Goal: Information Seeking & Learning: Check status

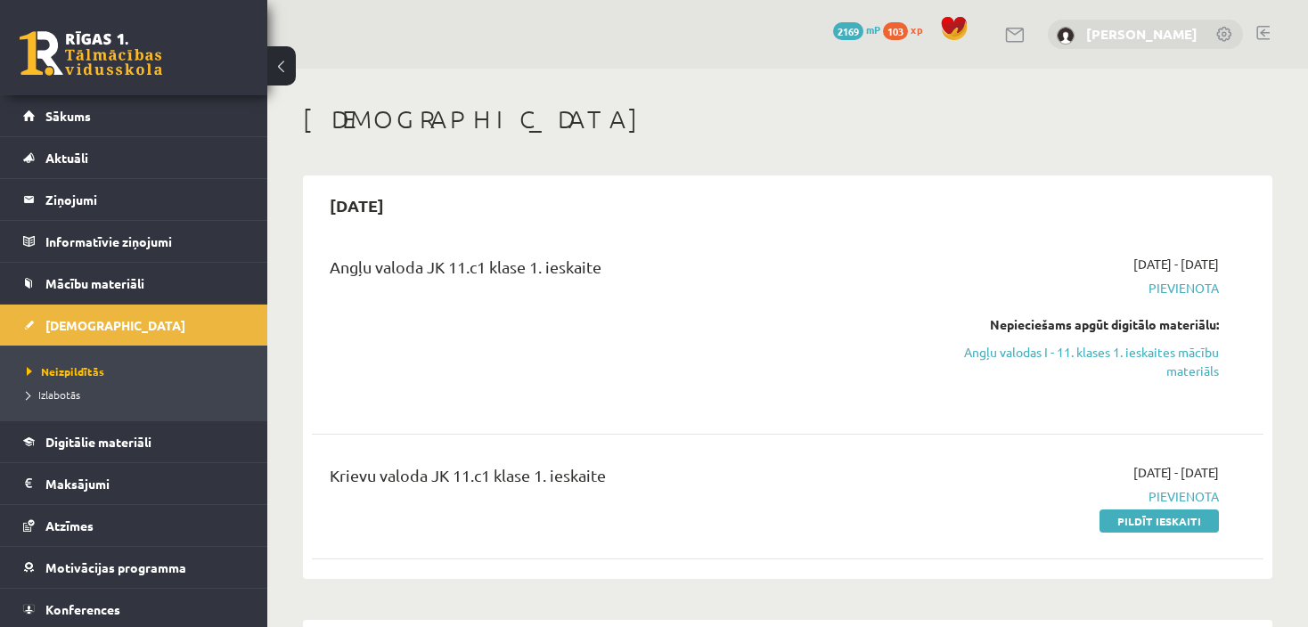
click at [1144, 34] on link "[PERSON_NAME]" at bounding box center [1141, 34] width 111 height 18
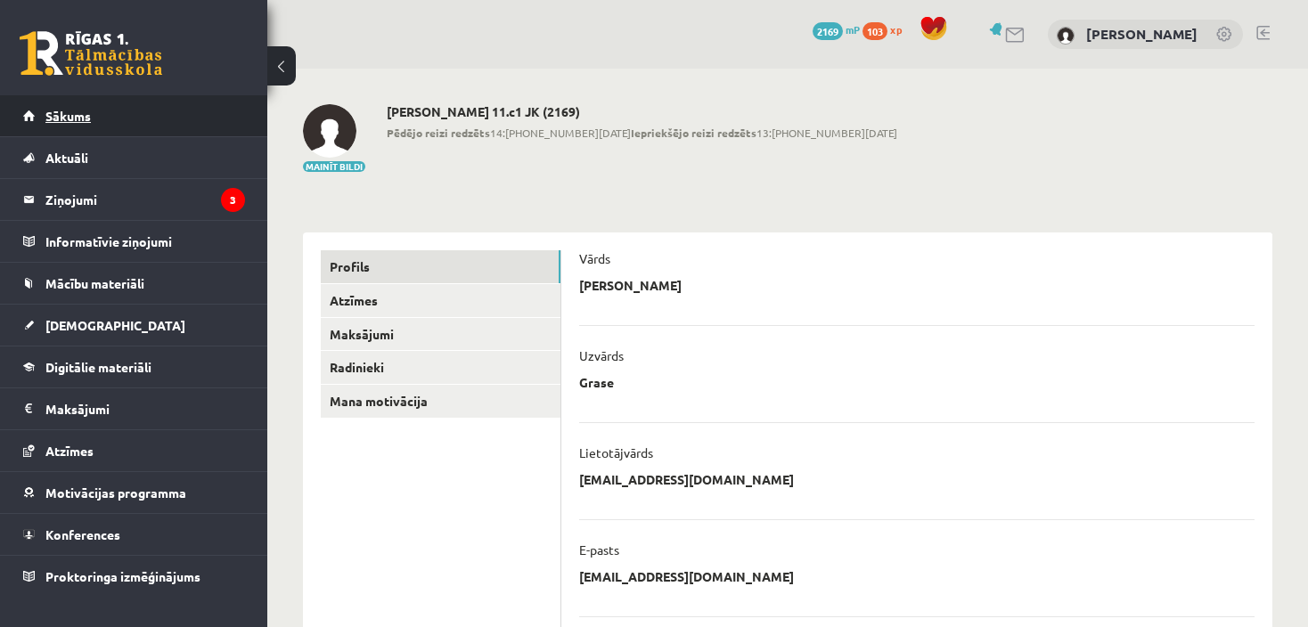
click at [91, 111] on link "Sākums" at bounding box center [134, 115] width 222 height 41
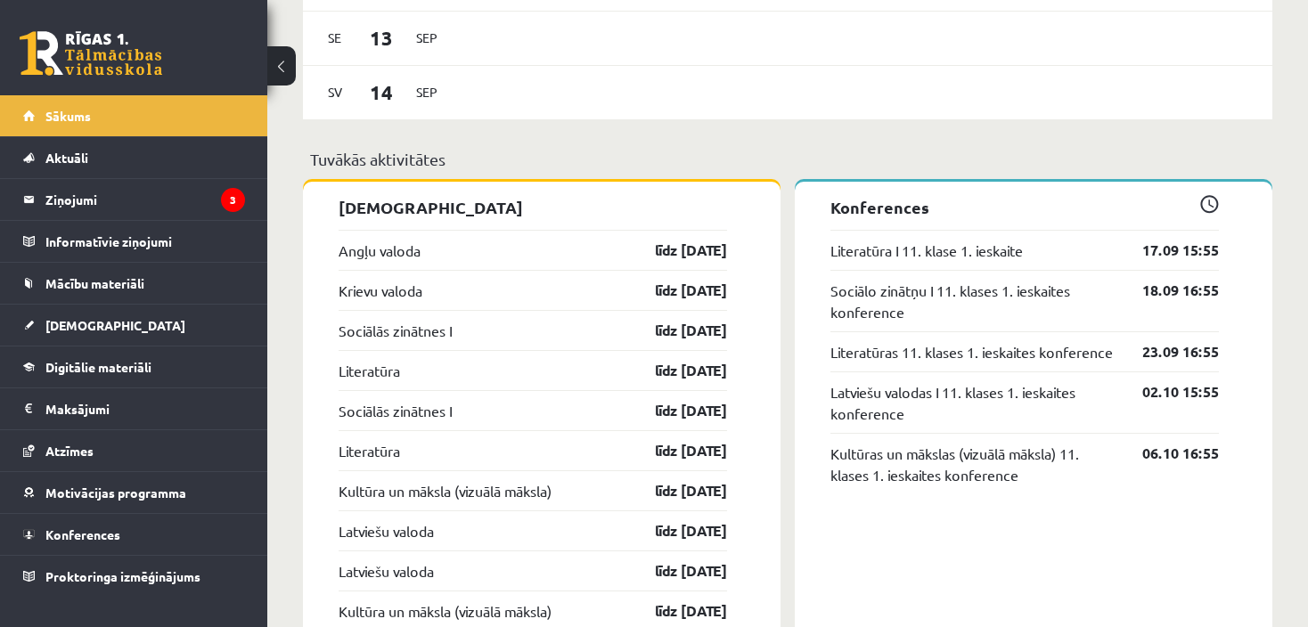
scroll to position [1303, 0]
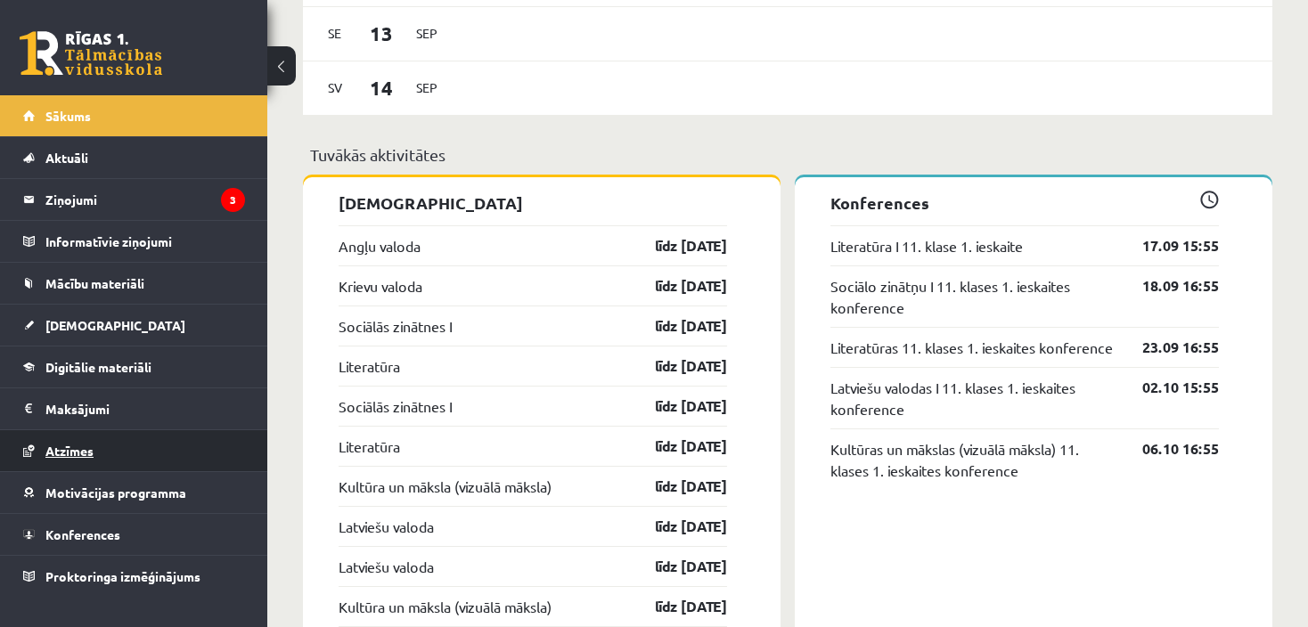
click at [61, 444] on span "Atzīmes" at bounding box center [69, 451] width 48 height 16
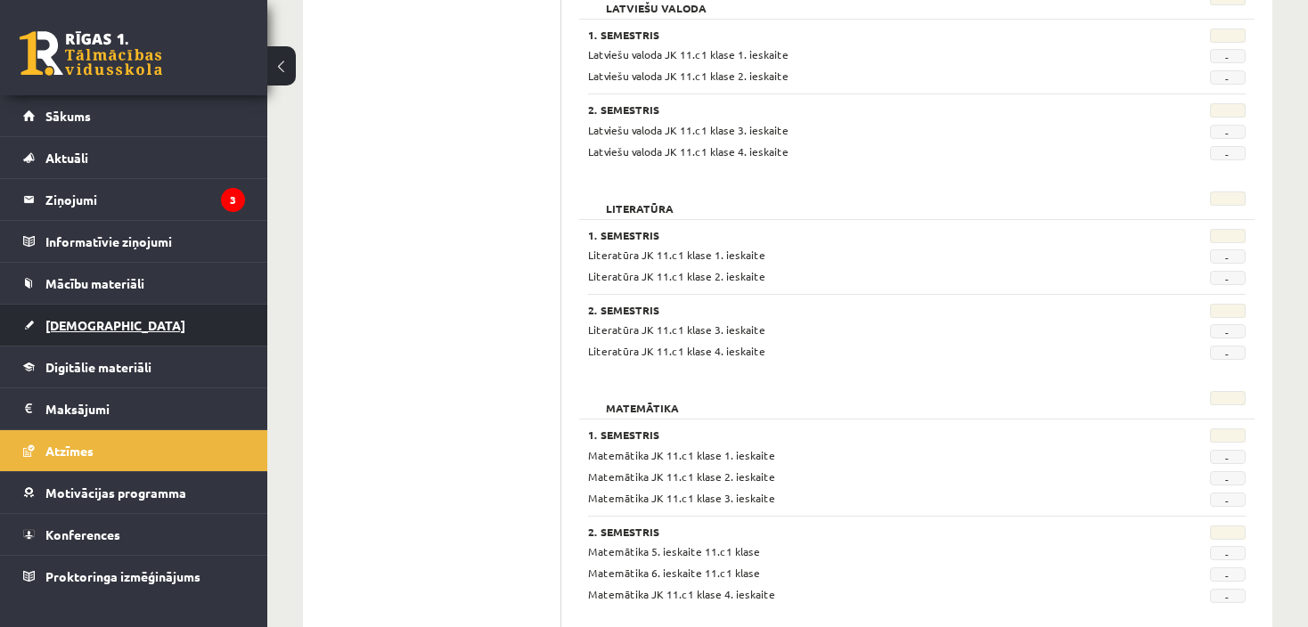
click at [59, 328] on span "[DEMOGRAPHIC_DATA]" at bounding box center [115, 325] width 140 height 16
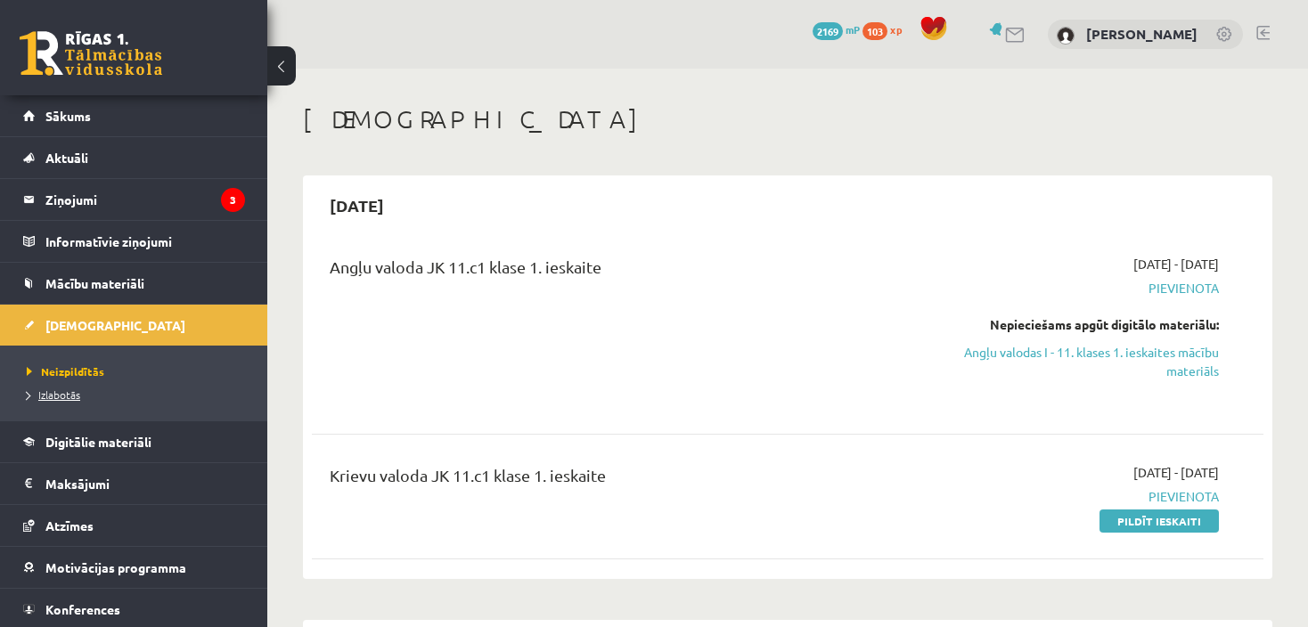
click at [61, 387] on span "Izlabotās" at bounding box center [53, 394] width 53 height 14
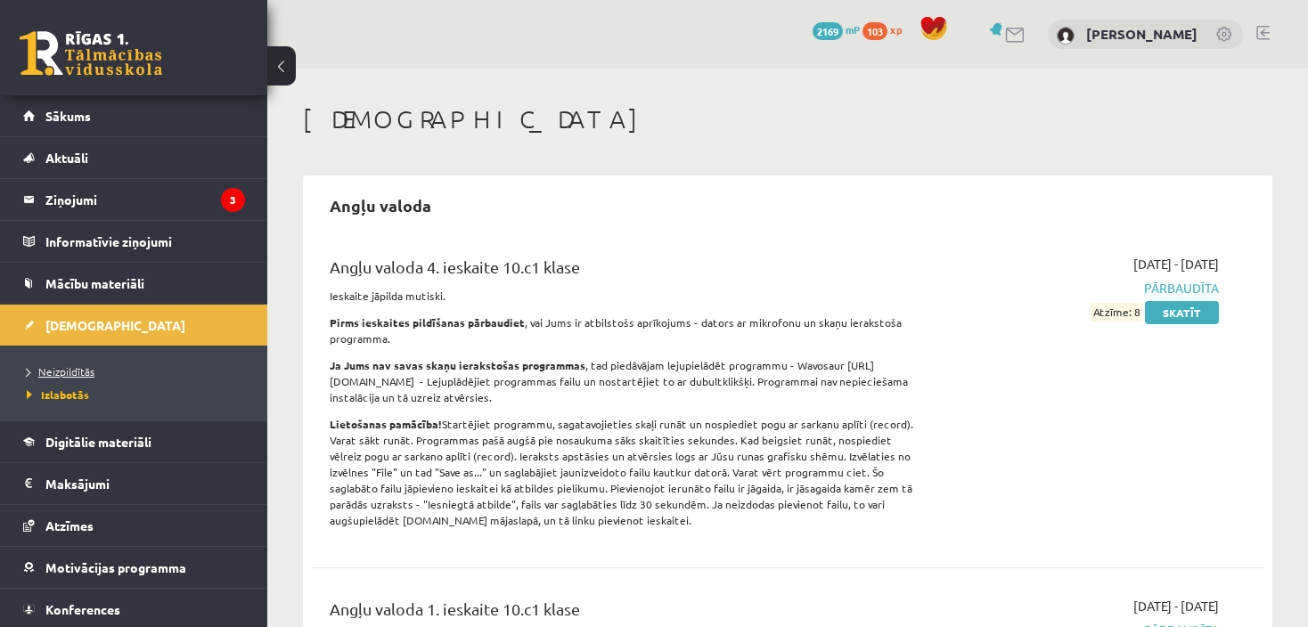
click at [67, 364] on span "Neizpildītās" at bounding box center [61, 371] width 68 height 14
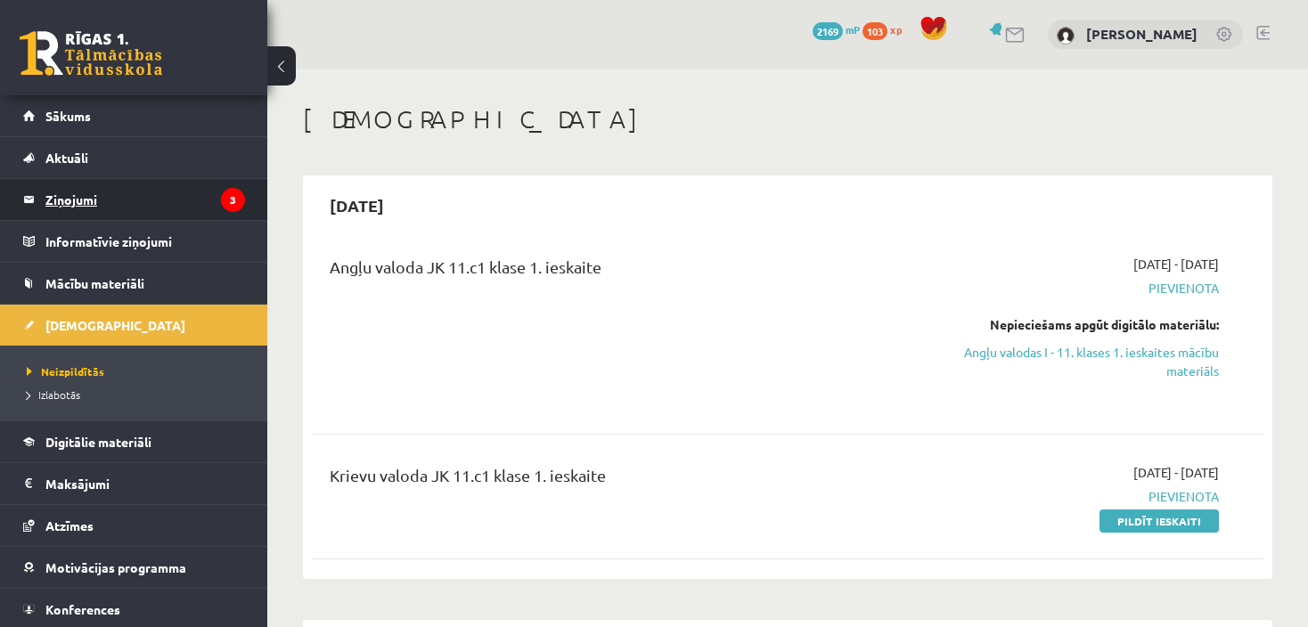
click at [88, 197] on legend "Ziņojumi 3" at bounding box center [145, 199] width 200 height 41
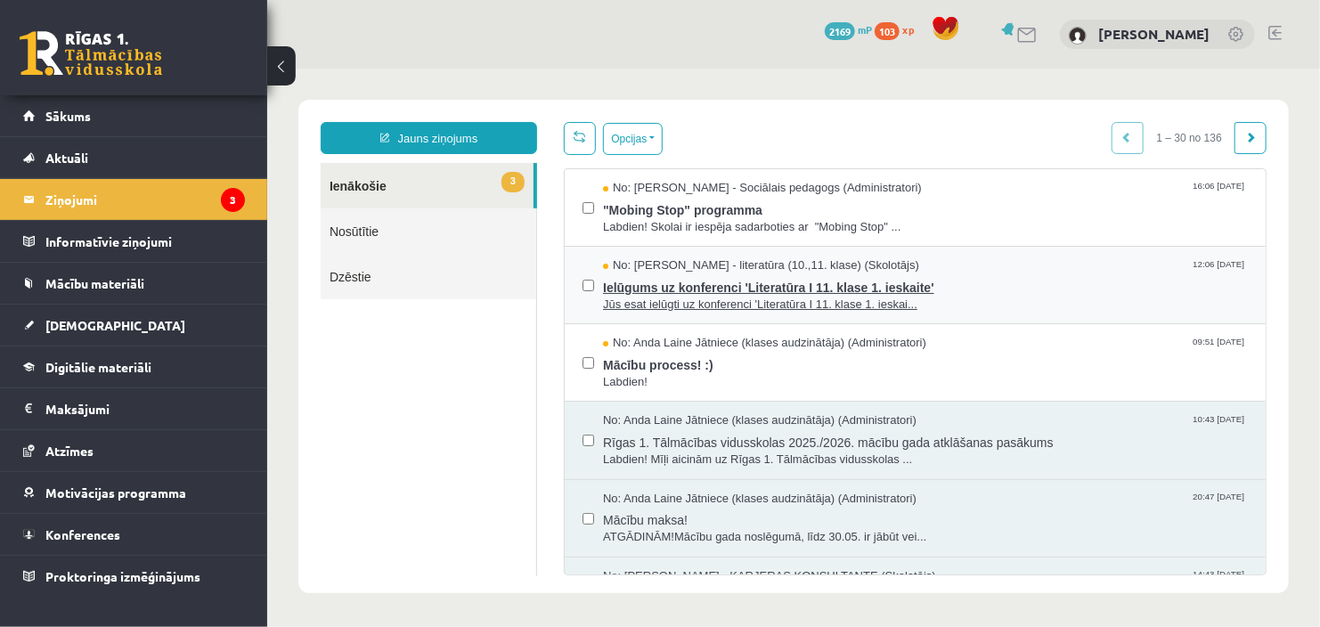
click at [767, 299] on span "Jūs esat ielūgti uz konferenci 'Literatūra I 11. klase 1. ieskai..." at bounding box center [924, 304] width 645 height 17
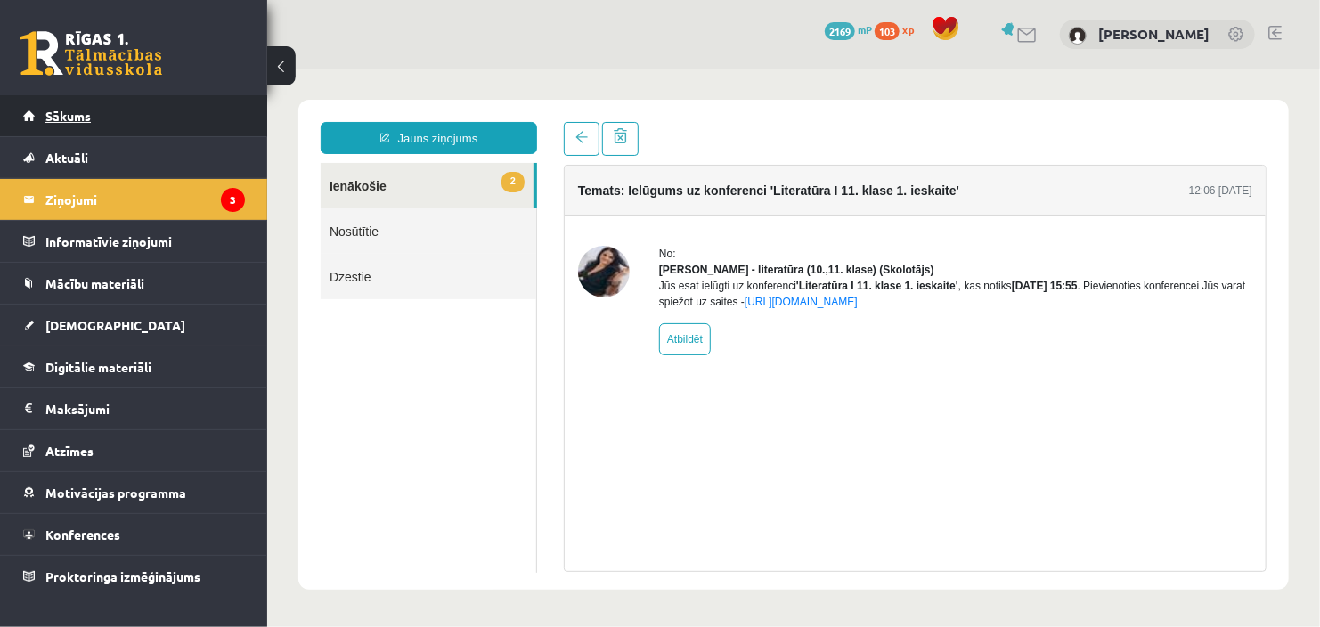
click at [54, 111] on span "Sākums" at bounding box center [67, 116] width 45 height 16
